Goal: Task Accomplishment & Management: Manage account settings

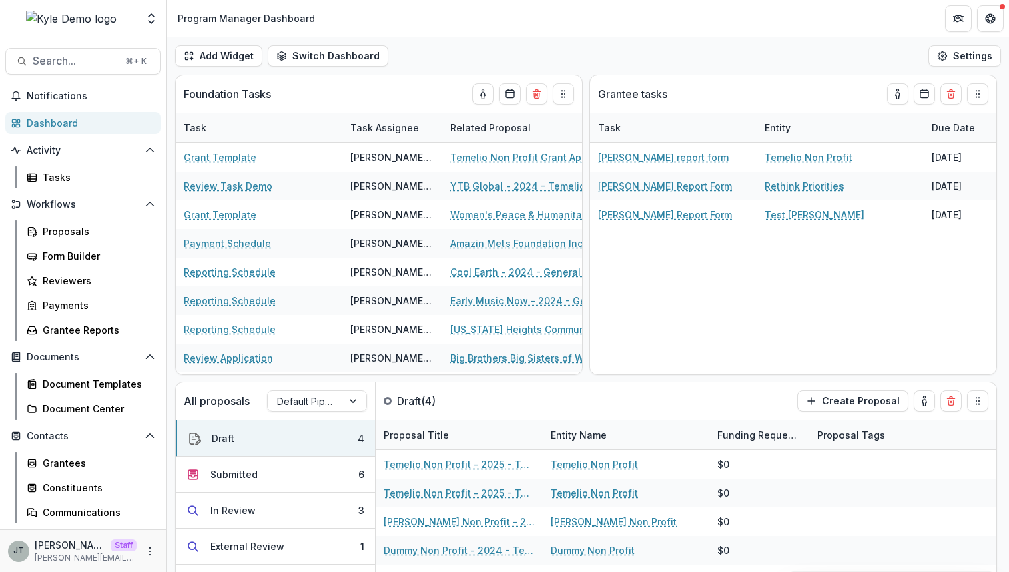
click at [81, 19] on img at bounding box center [71, 19] width 91 height 16
click at [150, 550] on circle "More" at bounding box center [150, 550] width 1 height 1
click at [208, 524] on link "User Settings" at bounding box center [234, 523] width 143 height 22
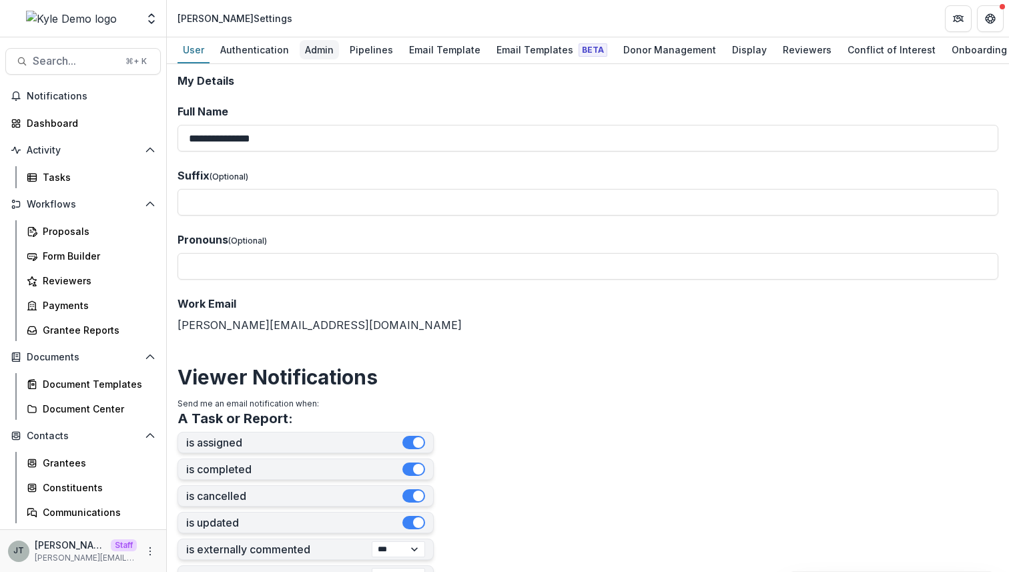
click at [318, 48] on div "Admin" at bounding box center [319, 49] width 39 height 19
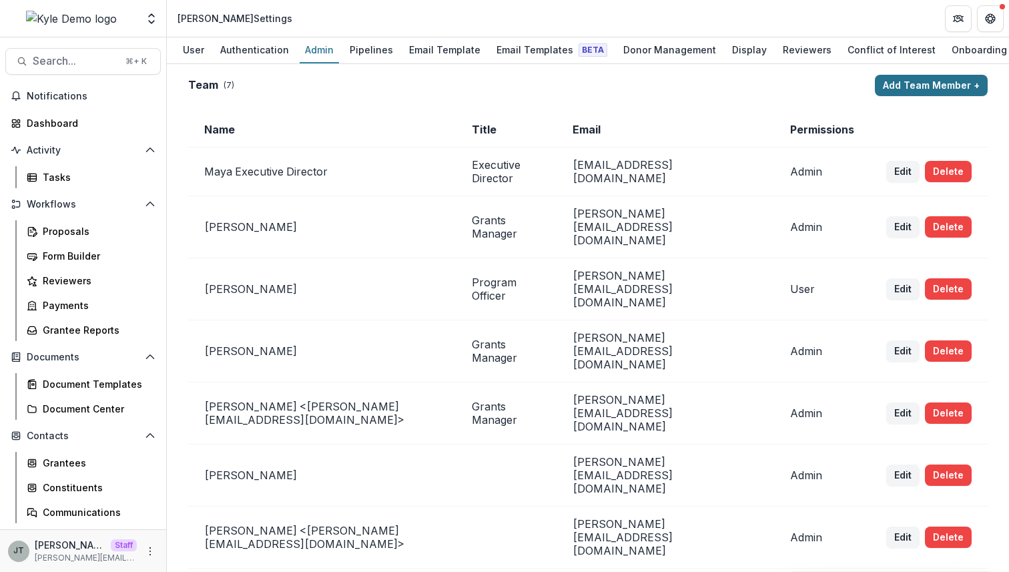
click at [921, 89] on button "Add Team Member +" at bounding box center [931, 85] width 113 height 21
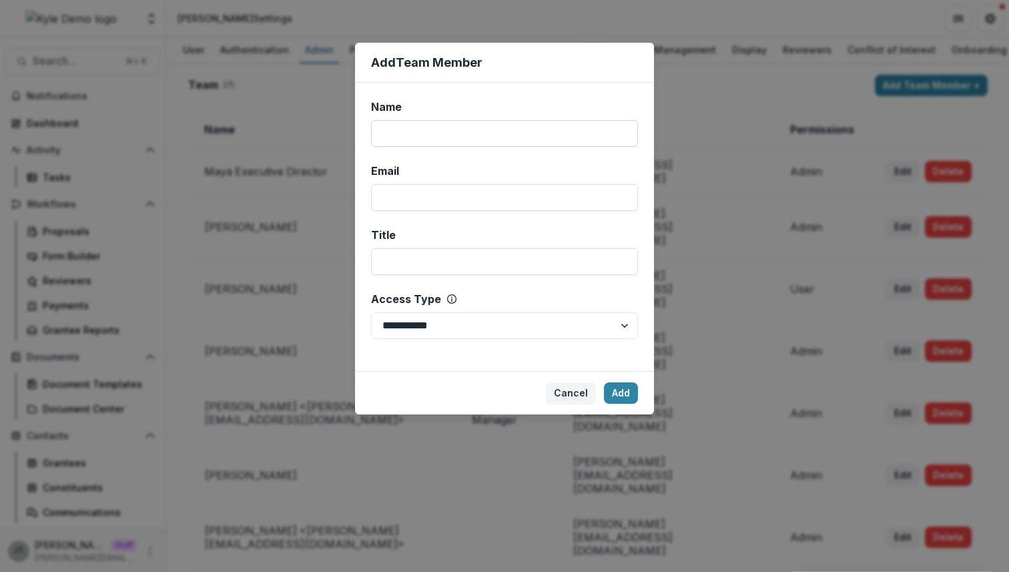
click at [424, 129] on input "Name" at bounding box center [504, 133] width 267 height 27
click at [412, 137] on input "Name" at bounding box center [504, 133] width 267 height 27
click at [304, 262] on div "**********" at bounding box center [504, 286] width 1009 height 572
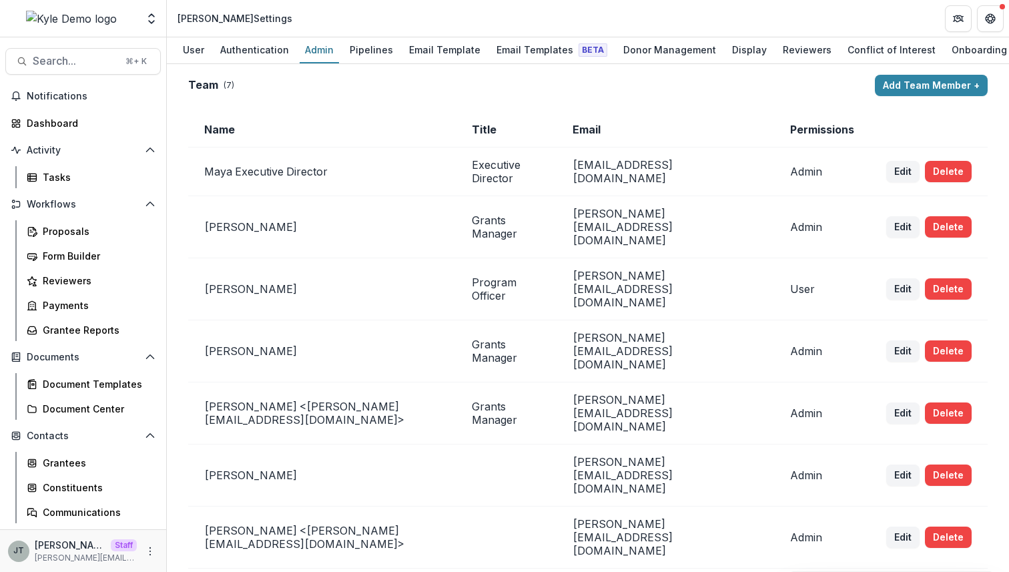
drag, startPoint x: 266, startPoint y: 19, endPoint x: 180, endPoint y: 18, distance: 86.1
click at [180, 18] on div "Kyle Demo Settings" at bounding box center [234, 18] width 125 height 19
click at [217, 15] on div "Kyle Demo Settings" at bounding box center [234, 18] width 115 height 14
drag, startPoint x: 218, startPoint y: 15, endPoint x: 179, endPoint y: 15, distance: 39.4
click at [179, 15] on div "Kyle Demo Settings" at bounding box center [234, 18] width 115 height 14
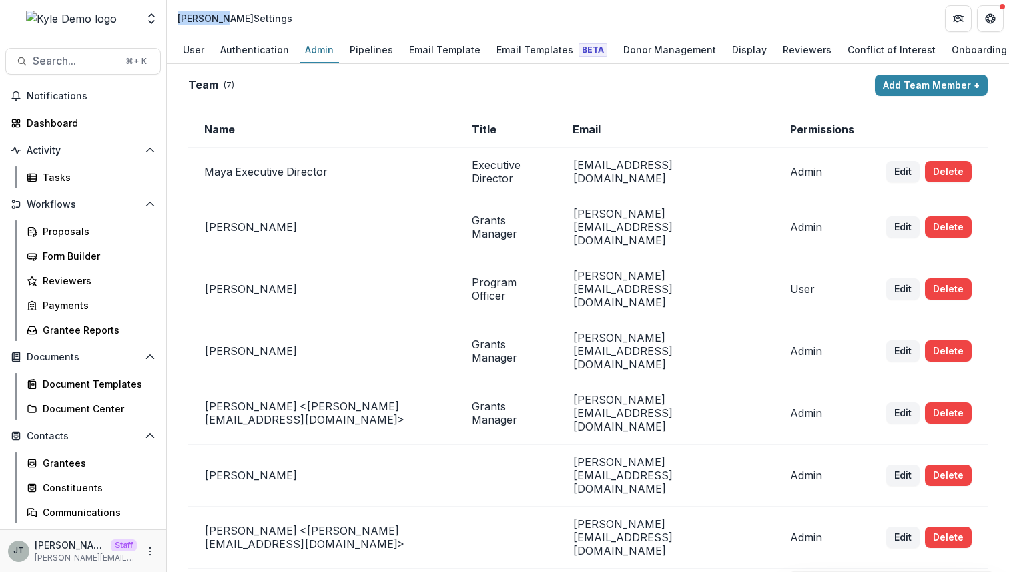
copy div "[PERSON_NAME]"
click at [147, 550] on icon "More" at bounding box center [150, 551] width 11 height 11
click at [198, 524] on link "User Settings" at bounding box center [234, 523] width 143 height 22
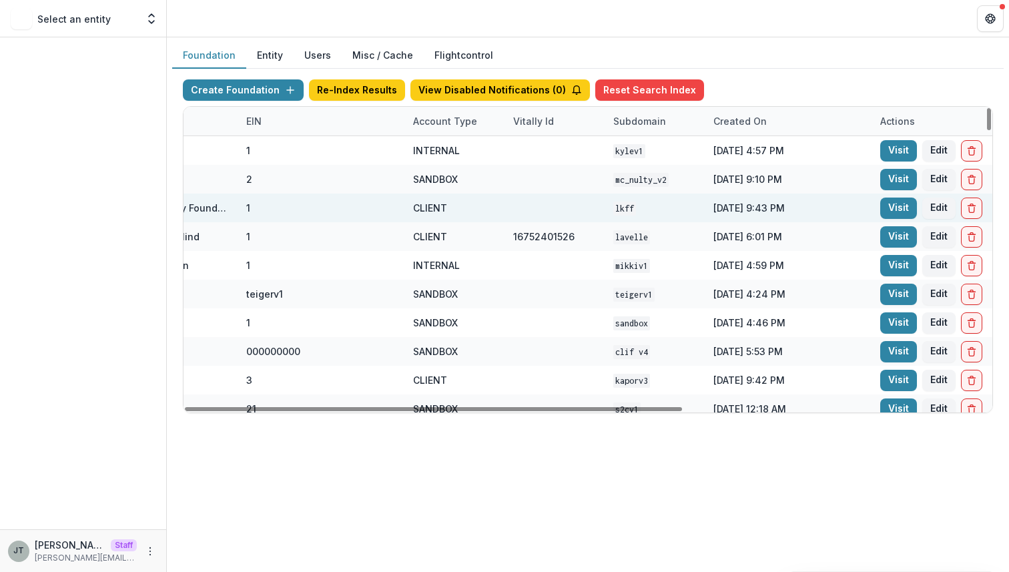
scroll to position [0, 318]
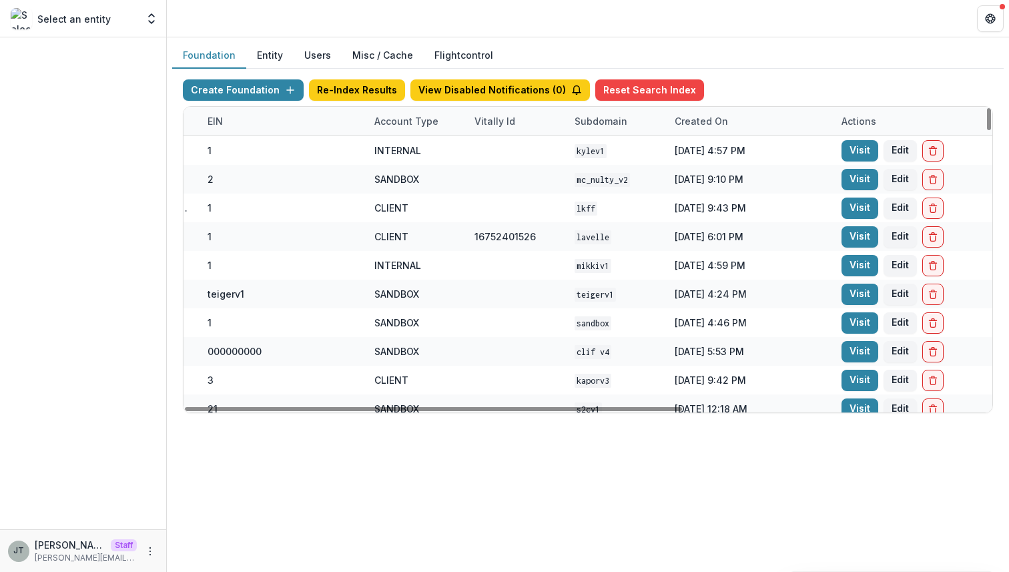
click at [309, 59] on button "Users" at bounding box center [318, 56] width 48 height 26
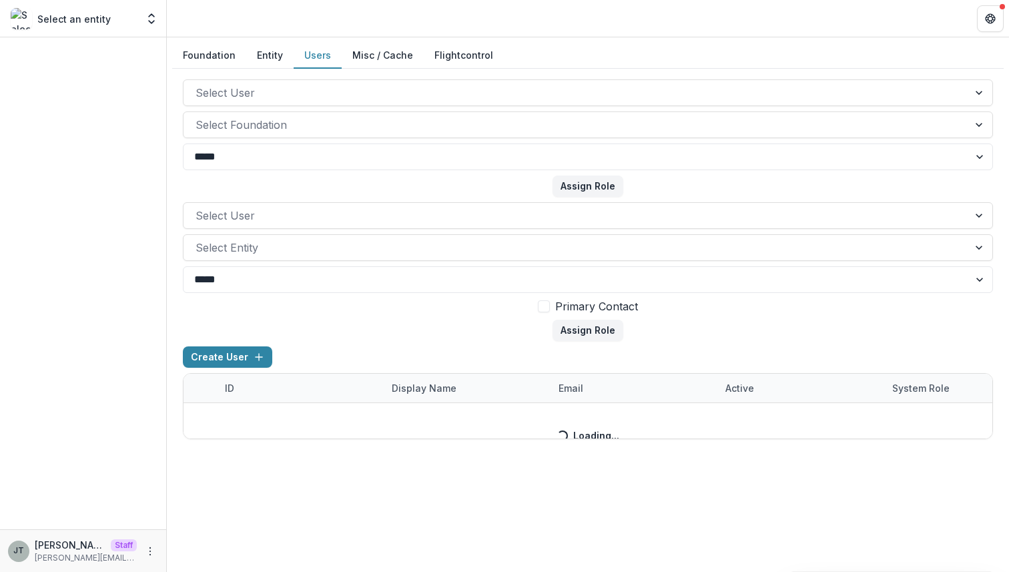
click at [302, 107] on form "**********" at bounding box center [588, 137] width 810 height 117
click at [302, 99] on div at bounding box center [576, 92] width 761 height 19
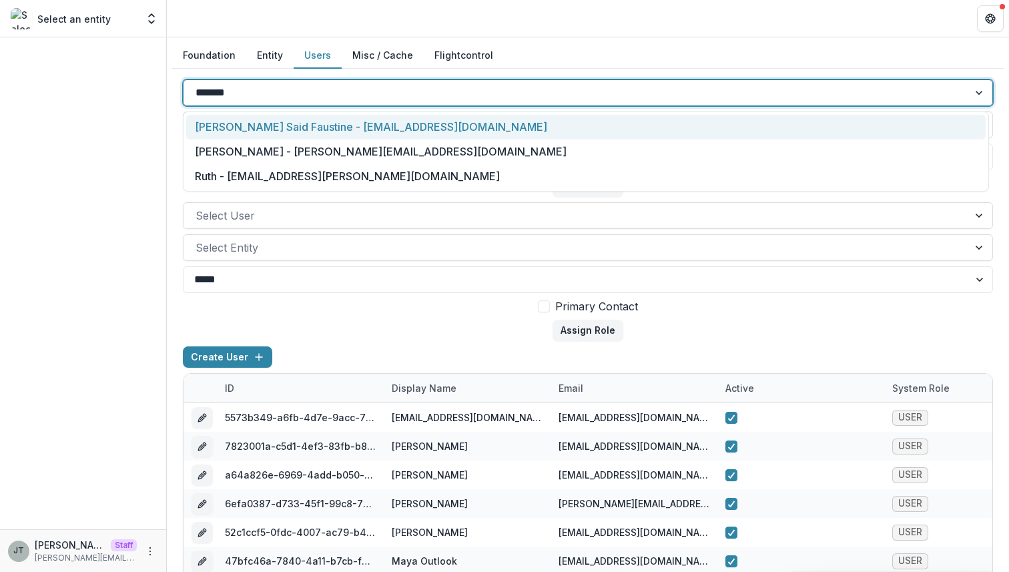
type input "********"
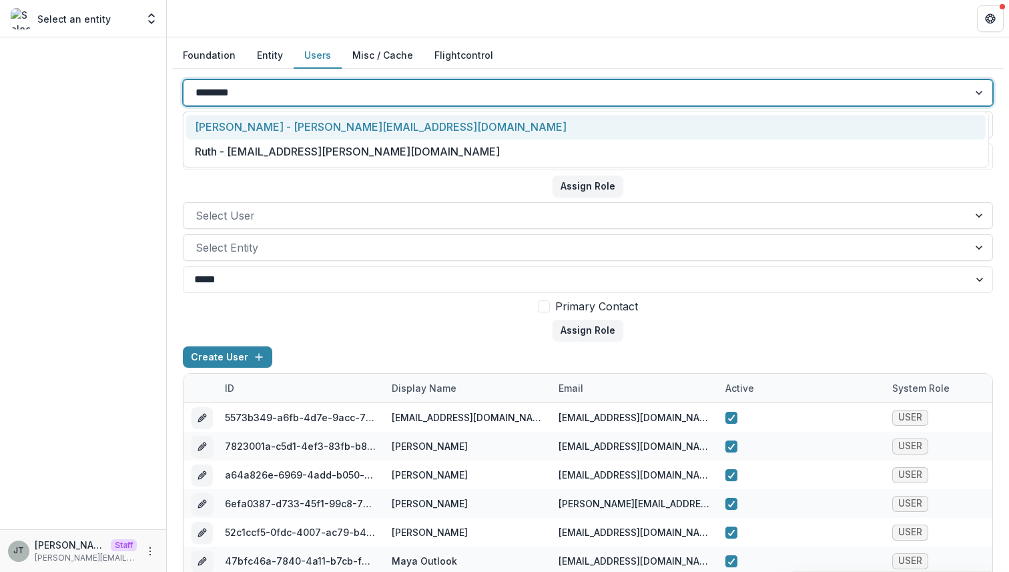
click at [327, 126] on div "Joyce N Temelio - joyce@trytemelio.com" at bounding box center [585, 127] width 799 height 25
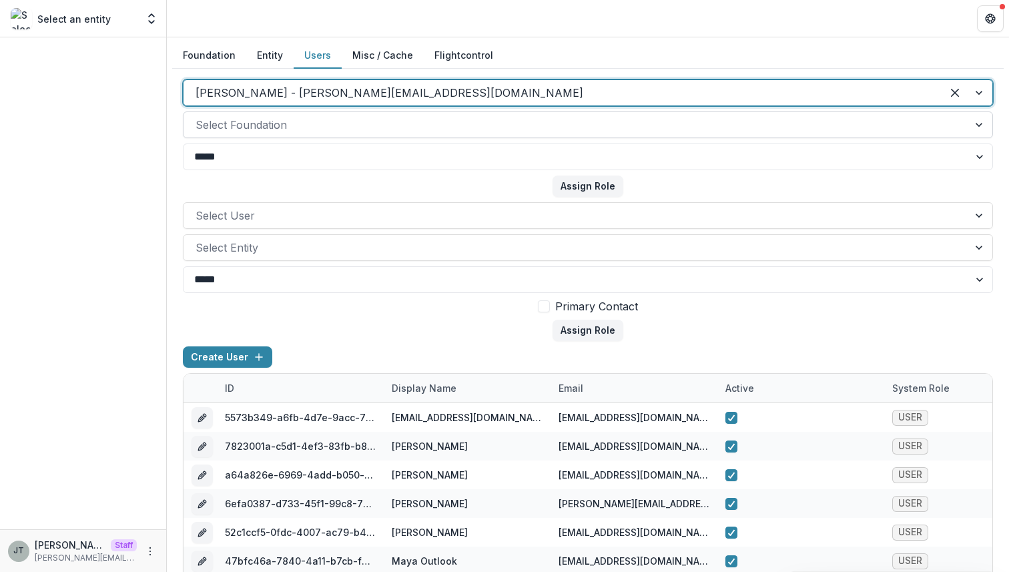
click at [332, 119] on div at bounding box center [576, 124] width 761 height 19
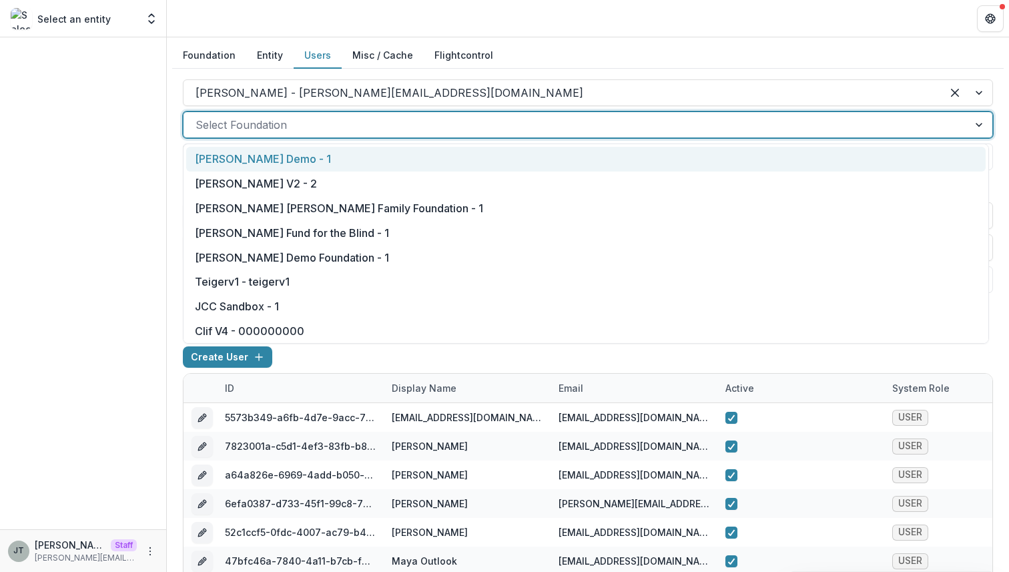
paste input "*********"
type input "*********"
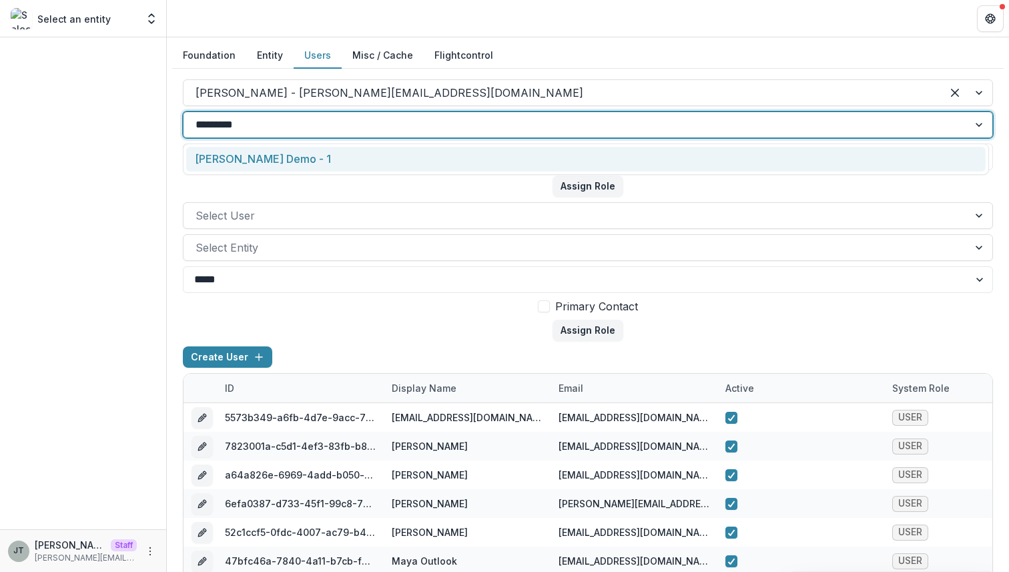
click at [316, 149] on div "Kyle Demo - 1" at bounding box center [585, 159] width 799 height 25
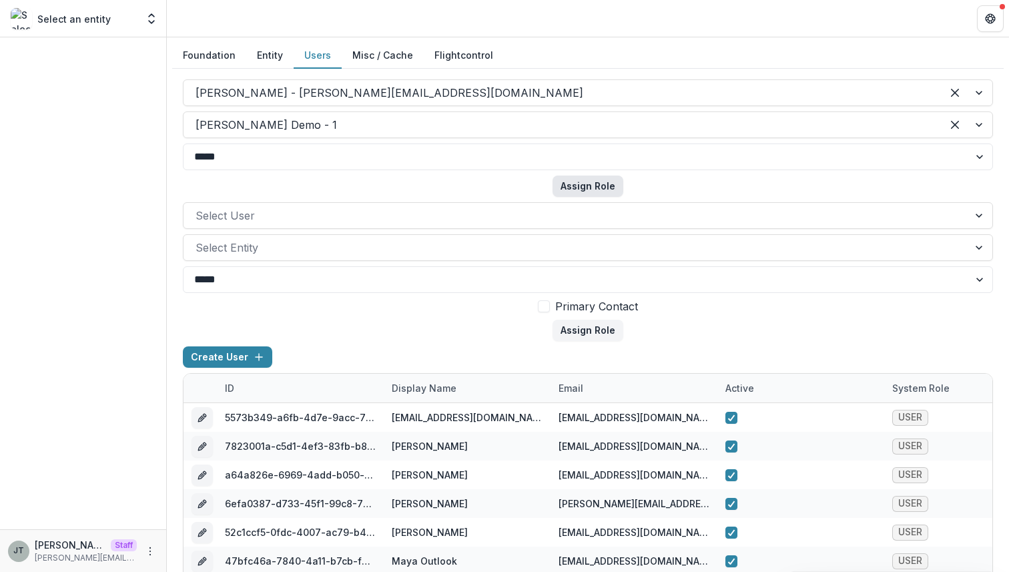
click at [571, 190] on button "Assign Role" at bounding box center [587, 185] width 71 height 21
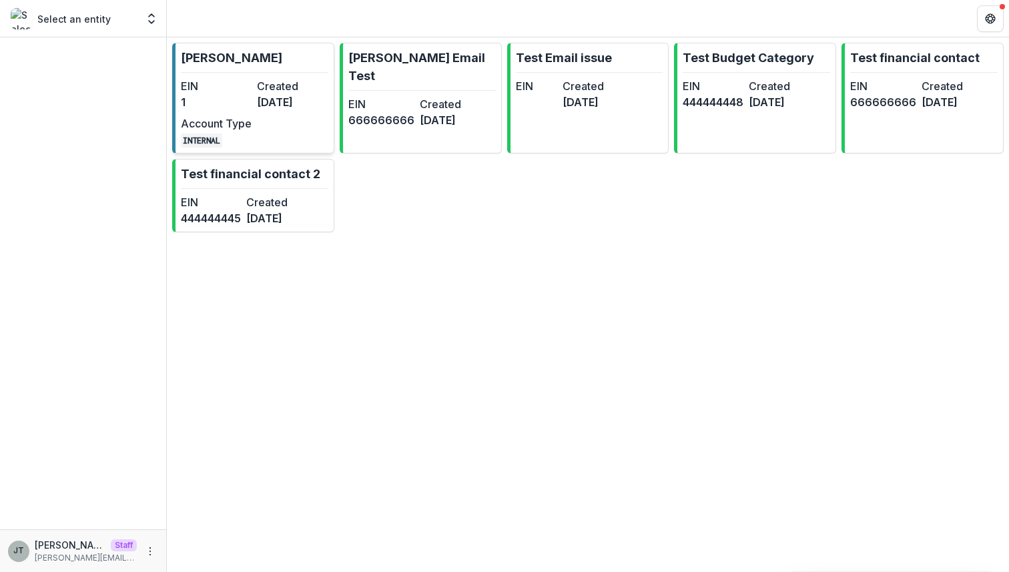
click at [276, 71] on link "[PERSON_NAME] Demo EIN 1 Created [DATE] Account Type INTERNAL" at bounding box center [253, 98] width 162 height 111
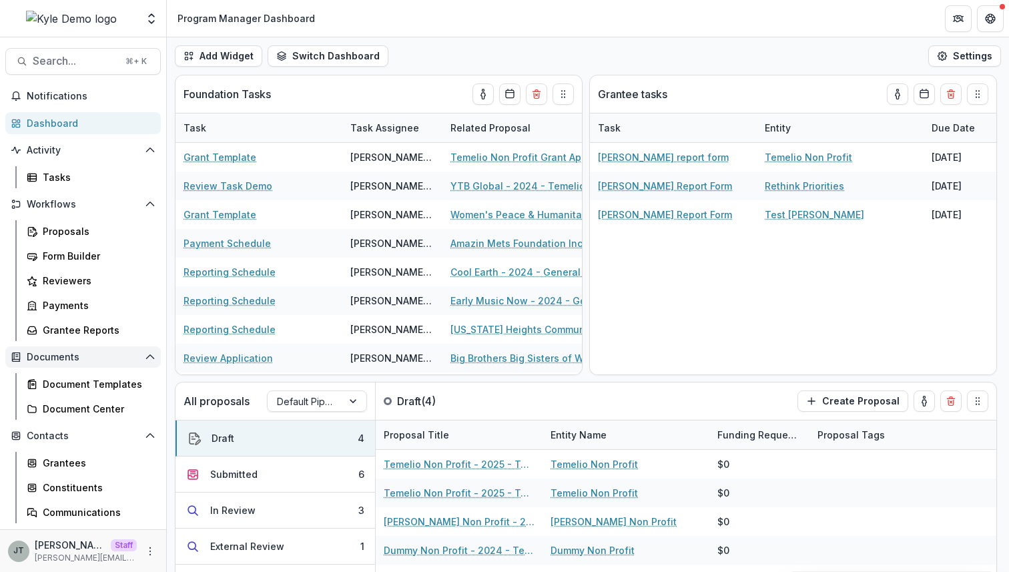
scroll to position [122, 0]
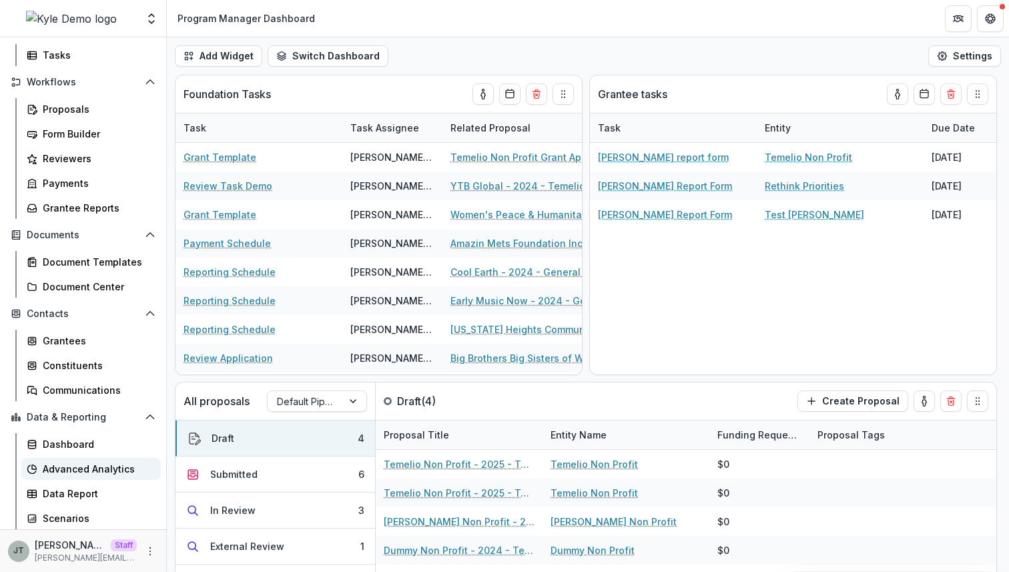
click at [69, 471] on div "Advanced Analytics" at bounding box center [96, 469] width 107 height 14
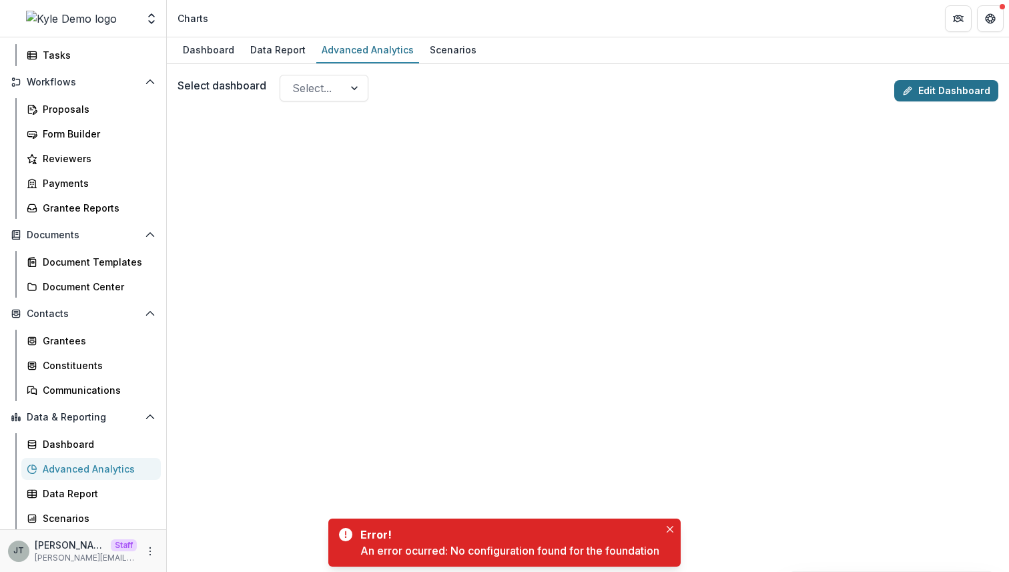
click at [915, 91] on link "Edit Dashboard" at bounding box center [946, 90] width 104 height 21
